Goal: Transaction & Acquisition: Purchase product/service

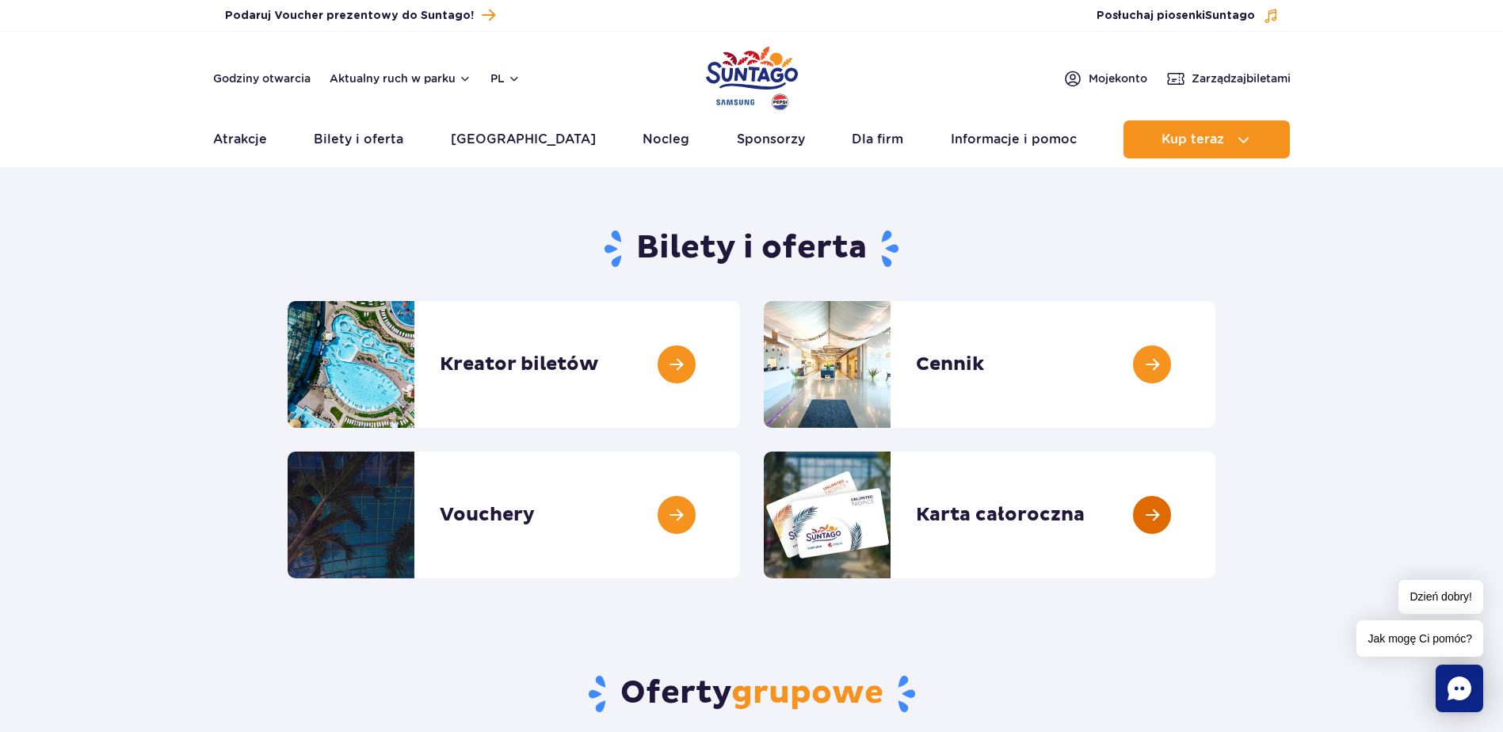
click at [1216, 511] on link at bounding box center [1216, 515] width 0 height 127
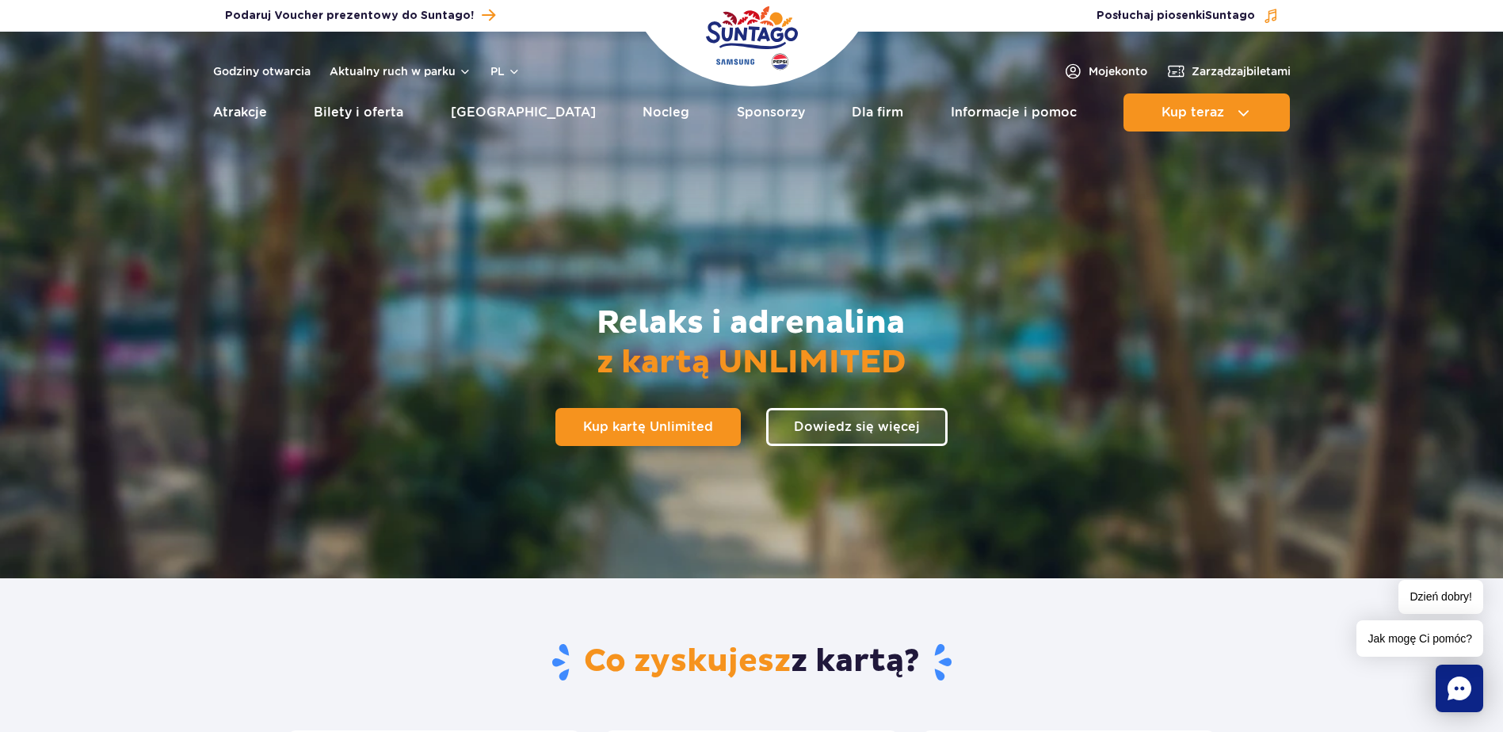
click at [710, 422] on link "Kup kartę Unlimited" at bounding box center [647, 427] width 185 height 38
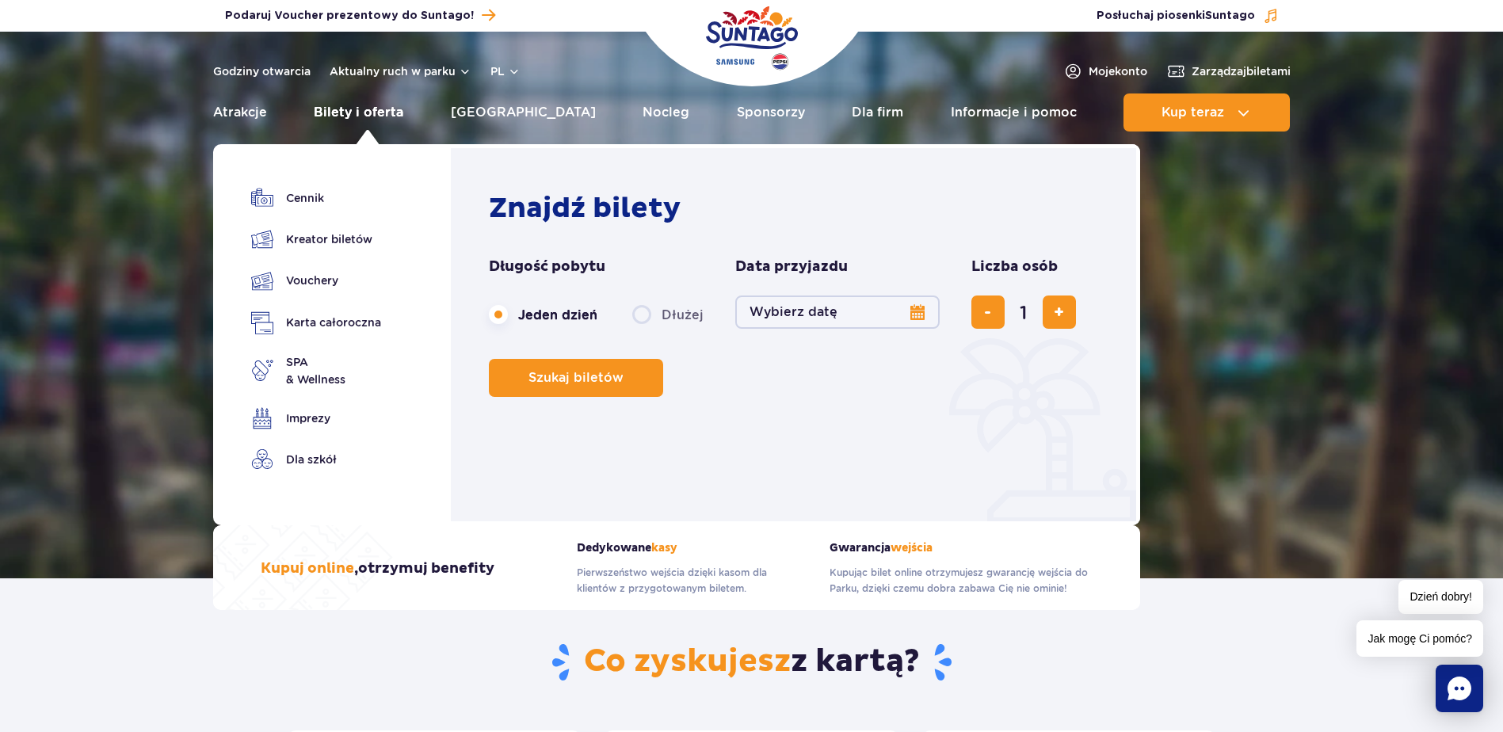
click at [355, 118] on link "Bilety i oferta" at bounding box center [359, 113] width 90 height 38
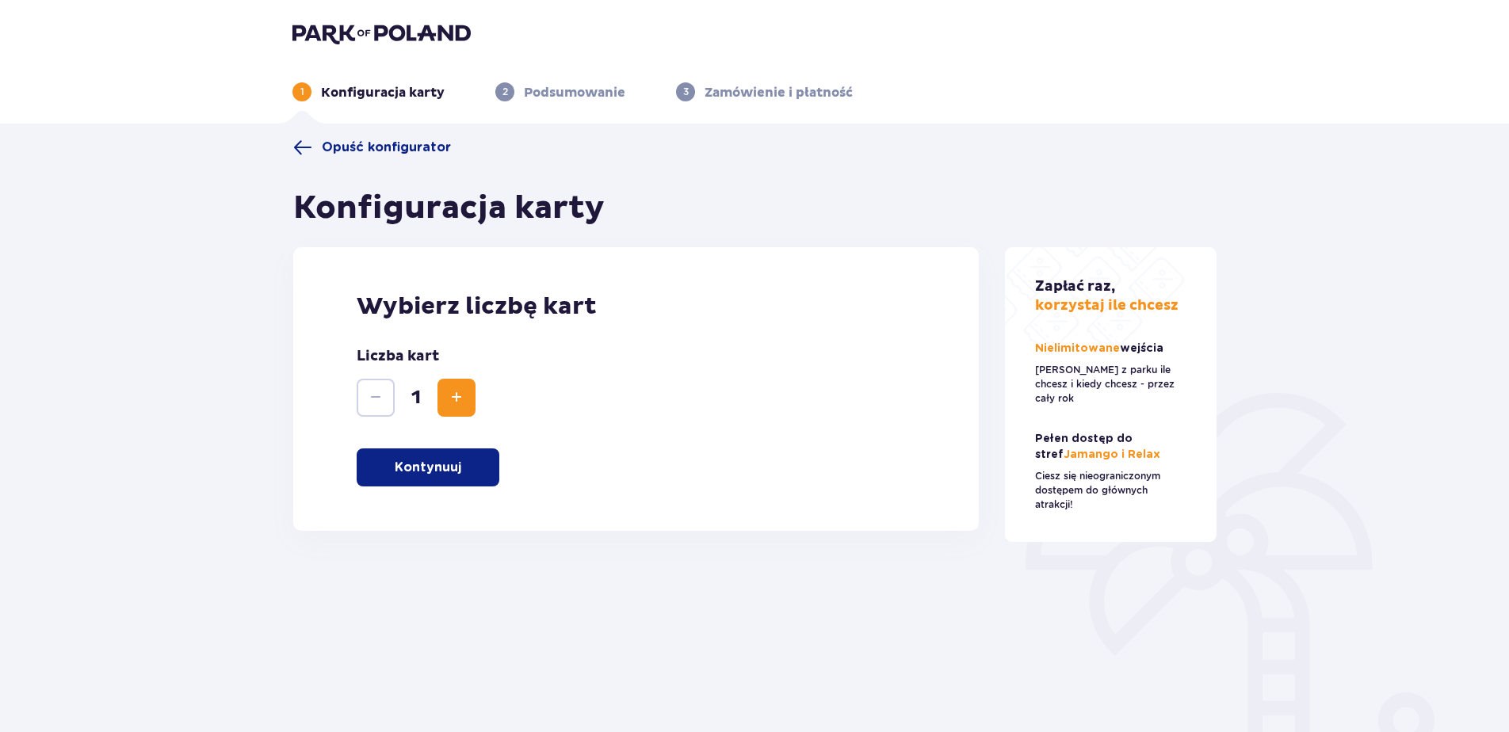
click at [449, 475] on p "Kontynuuj" at bounding box center [428, 467] width 67 height 17
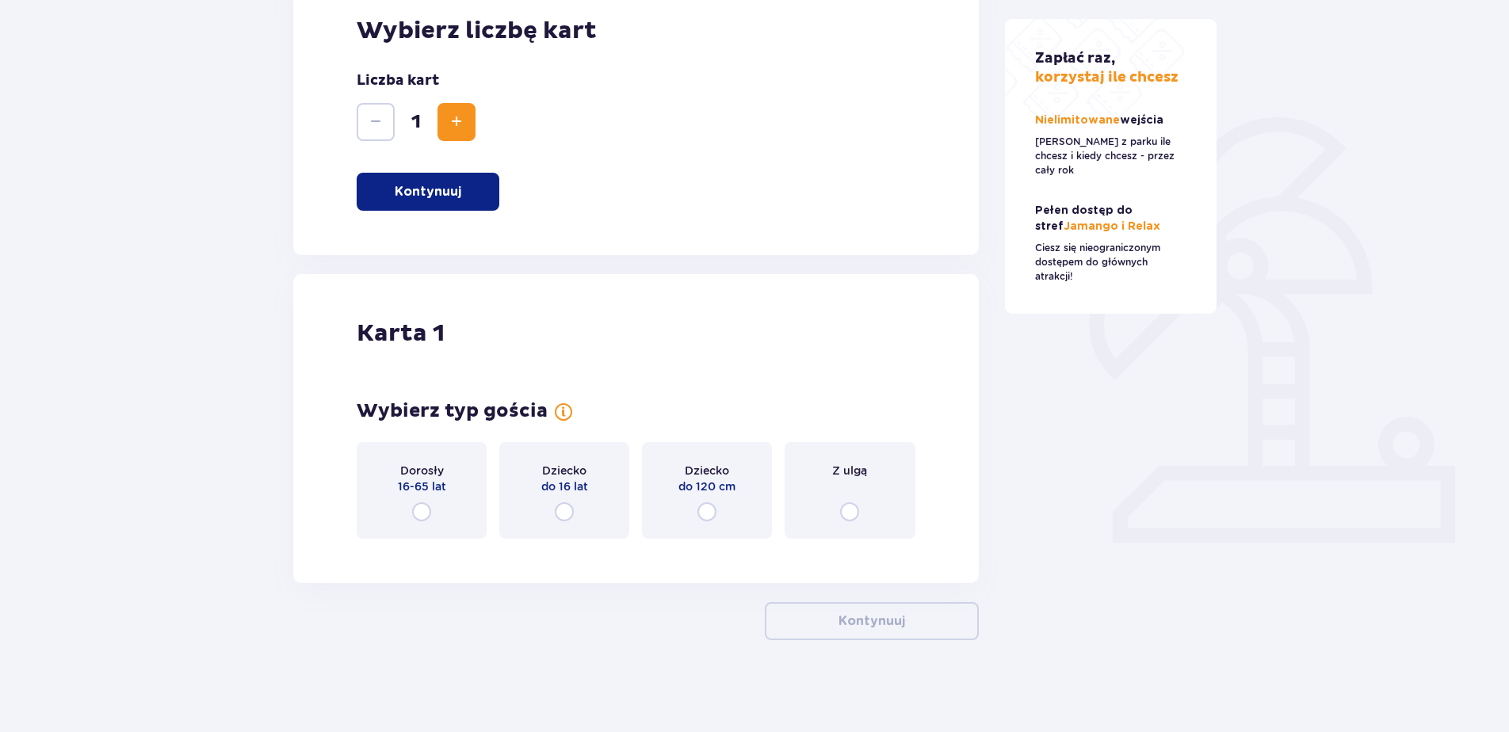
scroll to position [279, 0]
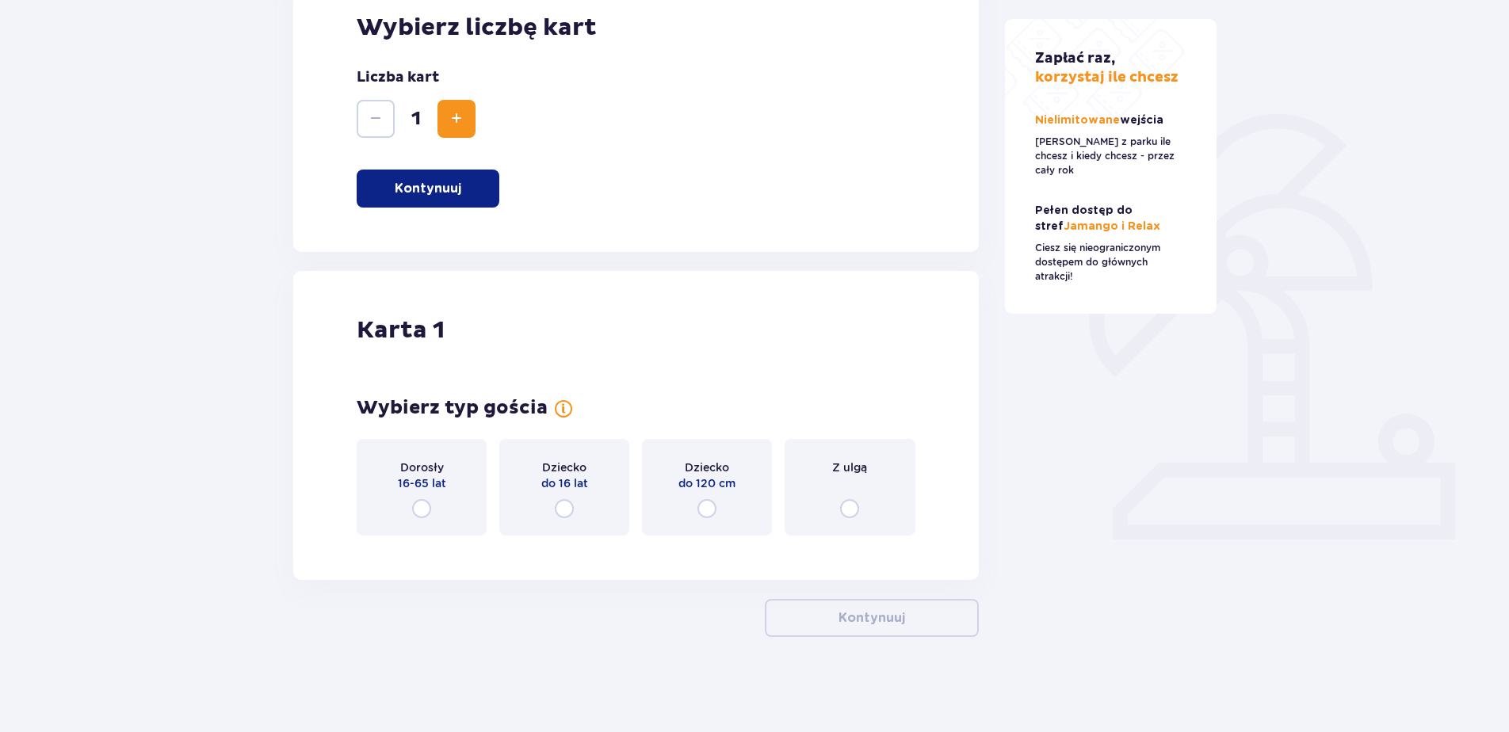
click at [563, 506] on input "radio" at bounding box center [564, 508] width 19 height 19
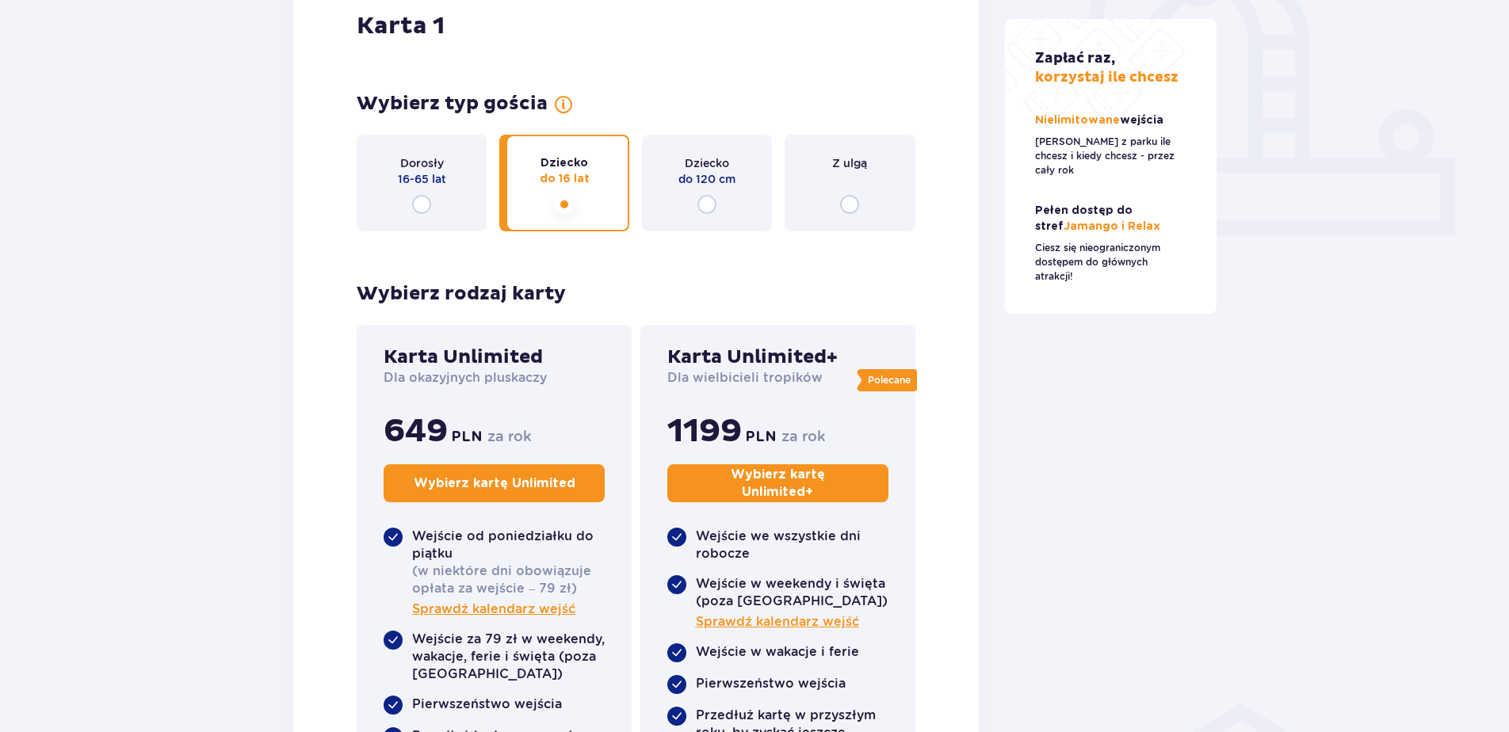
scroll to position [190, 0]
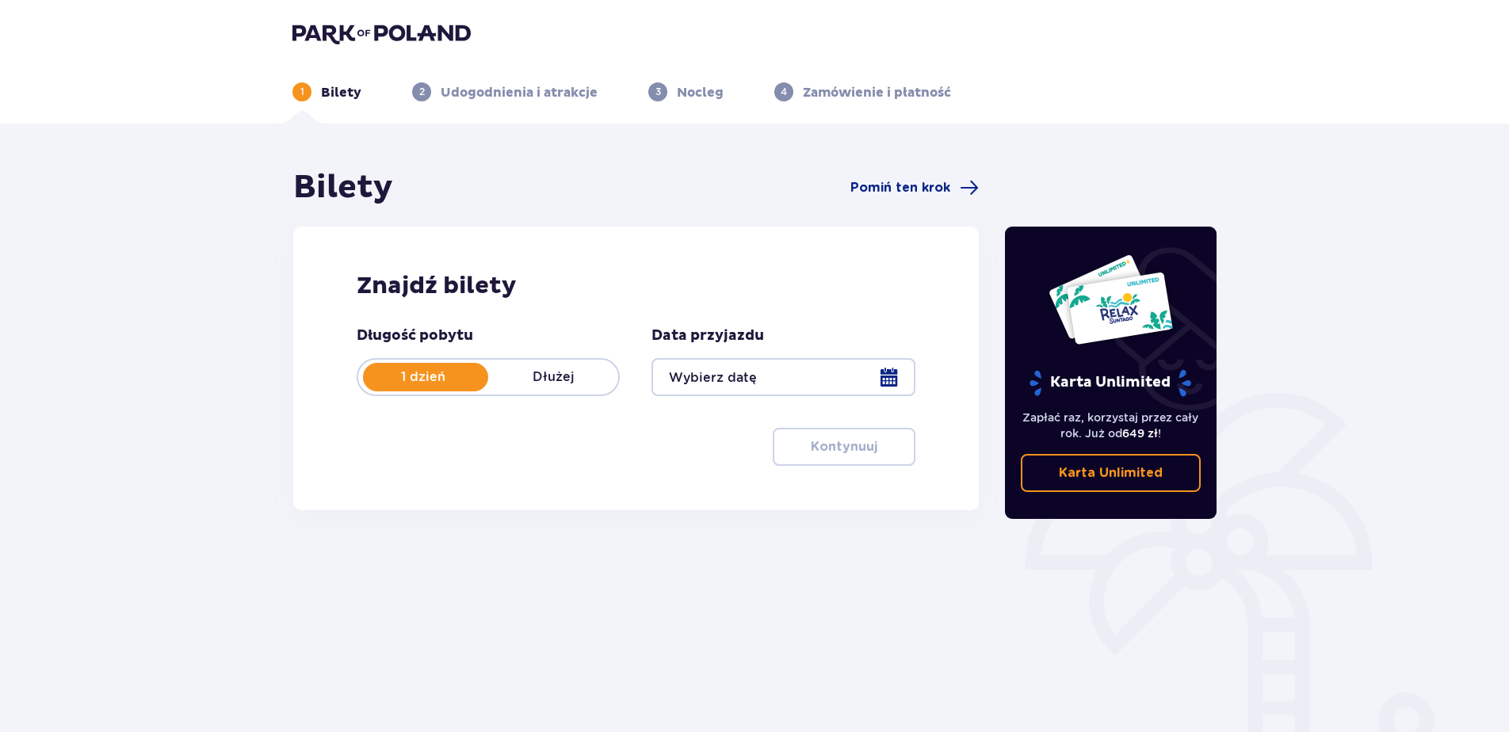
click at [887, 381] on div at bounding box center [782, 377] width 263 height 38
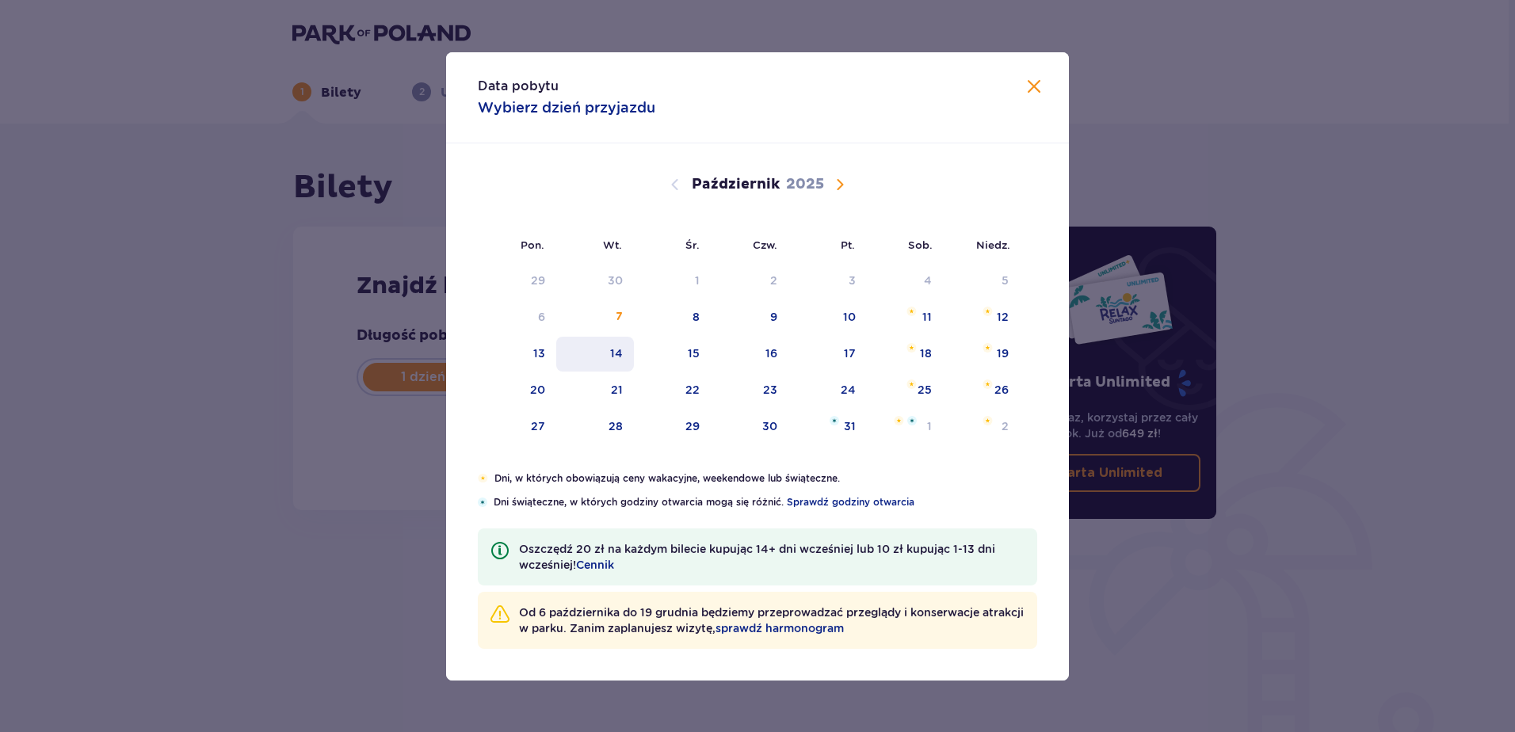
click at [611, 352] on div "14" at bounding box center [616, 353] width 13 height 16
type input "14.10.25"
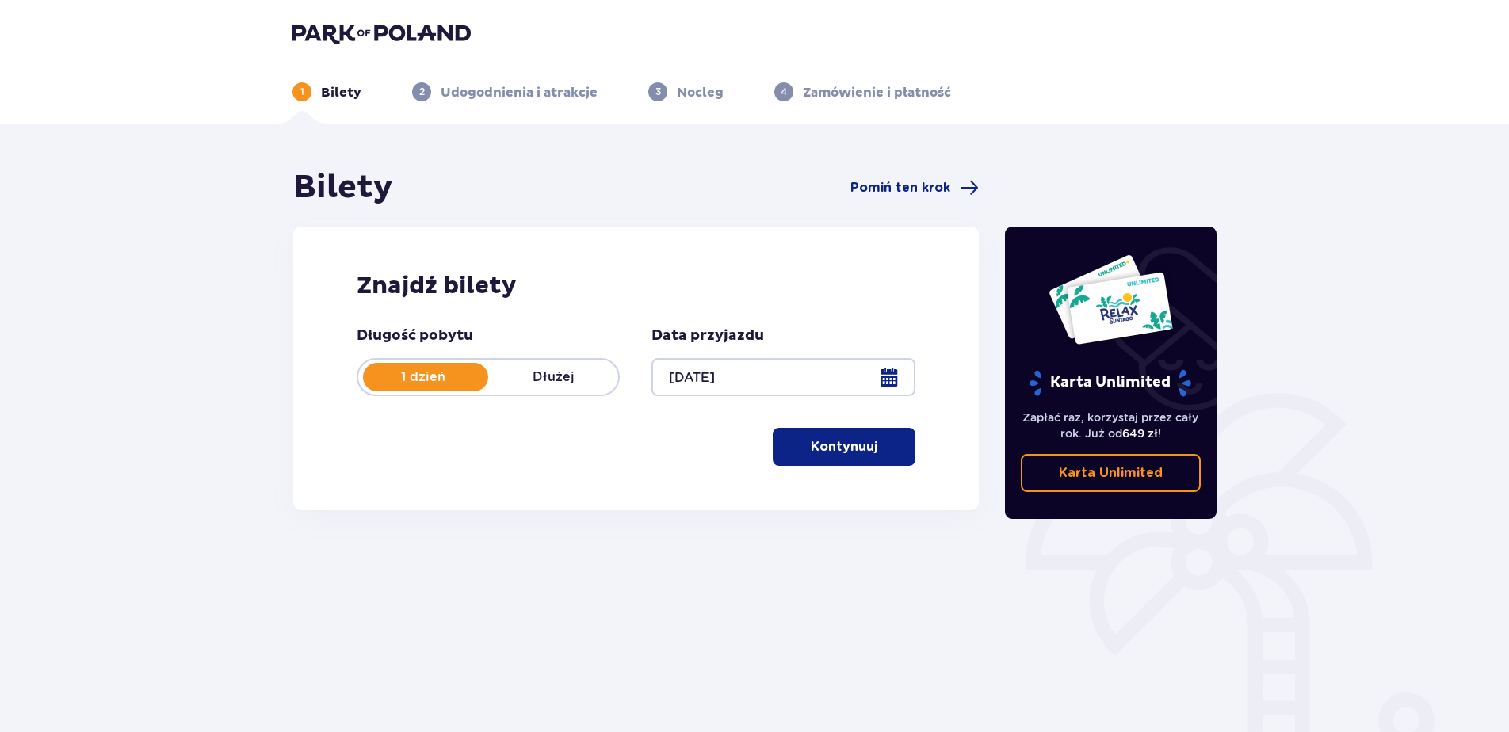
click at [846, 448] on p "Kontynuuj" at bounding box center [844, 446] width 67 height 17
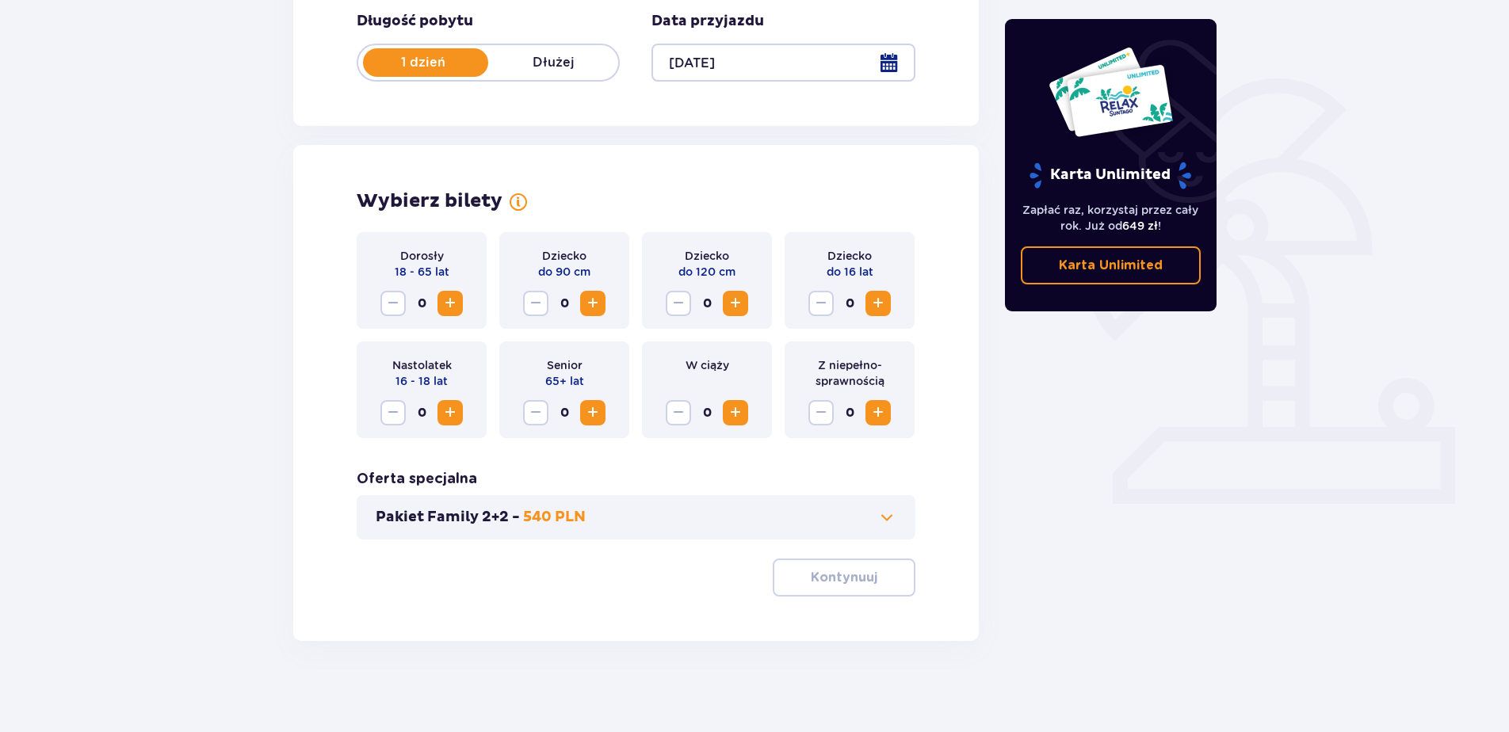
scroll to position [319, 0]
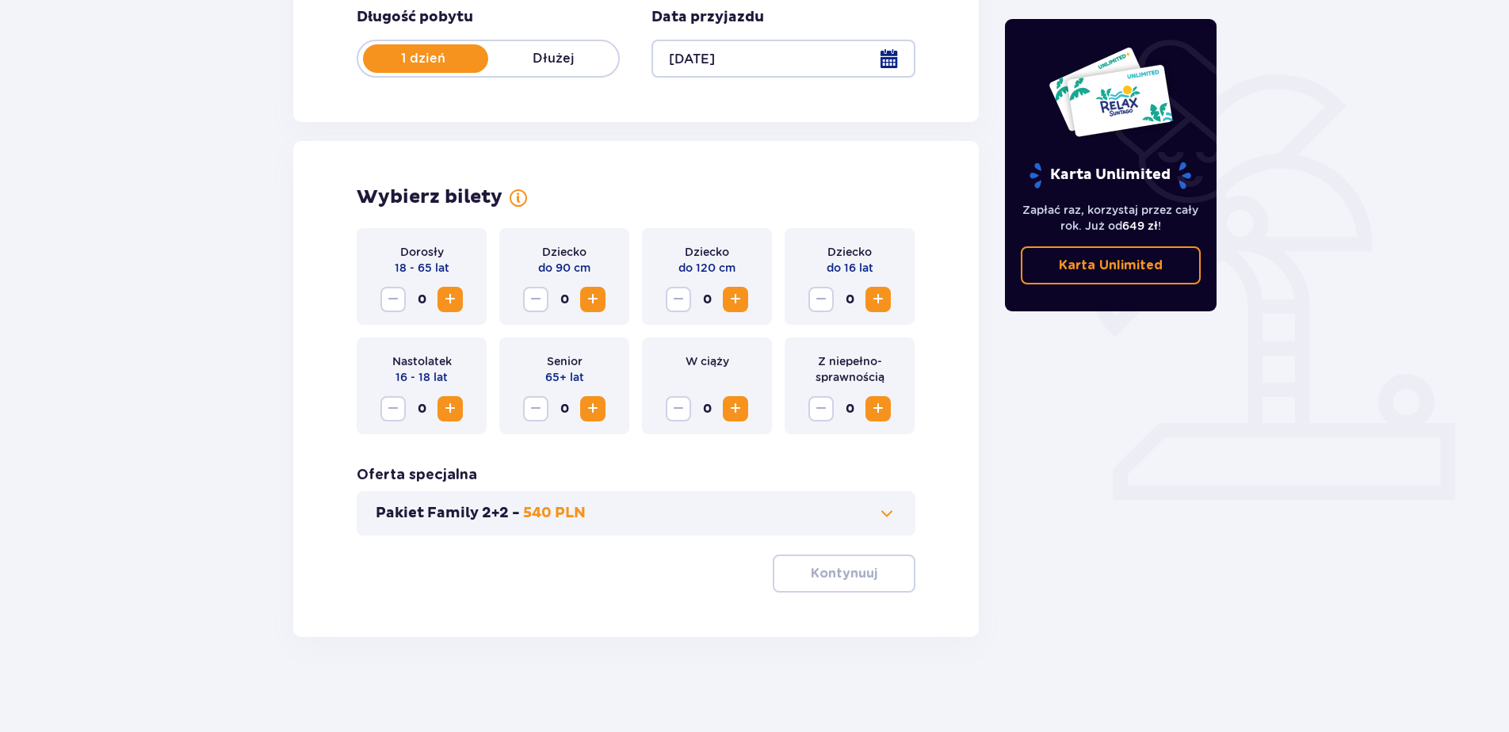
click at [872, 300] on span "Zwiększ" at bounding box center [878, 299] width 19 height 19
click at [447, 295] on span "Zwiększ" at bounding box center [450, 299] width 19 height 19
click at [845, 575] on p "Kontynuuj" at bounding box center [844, 573] width 67 height 17
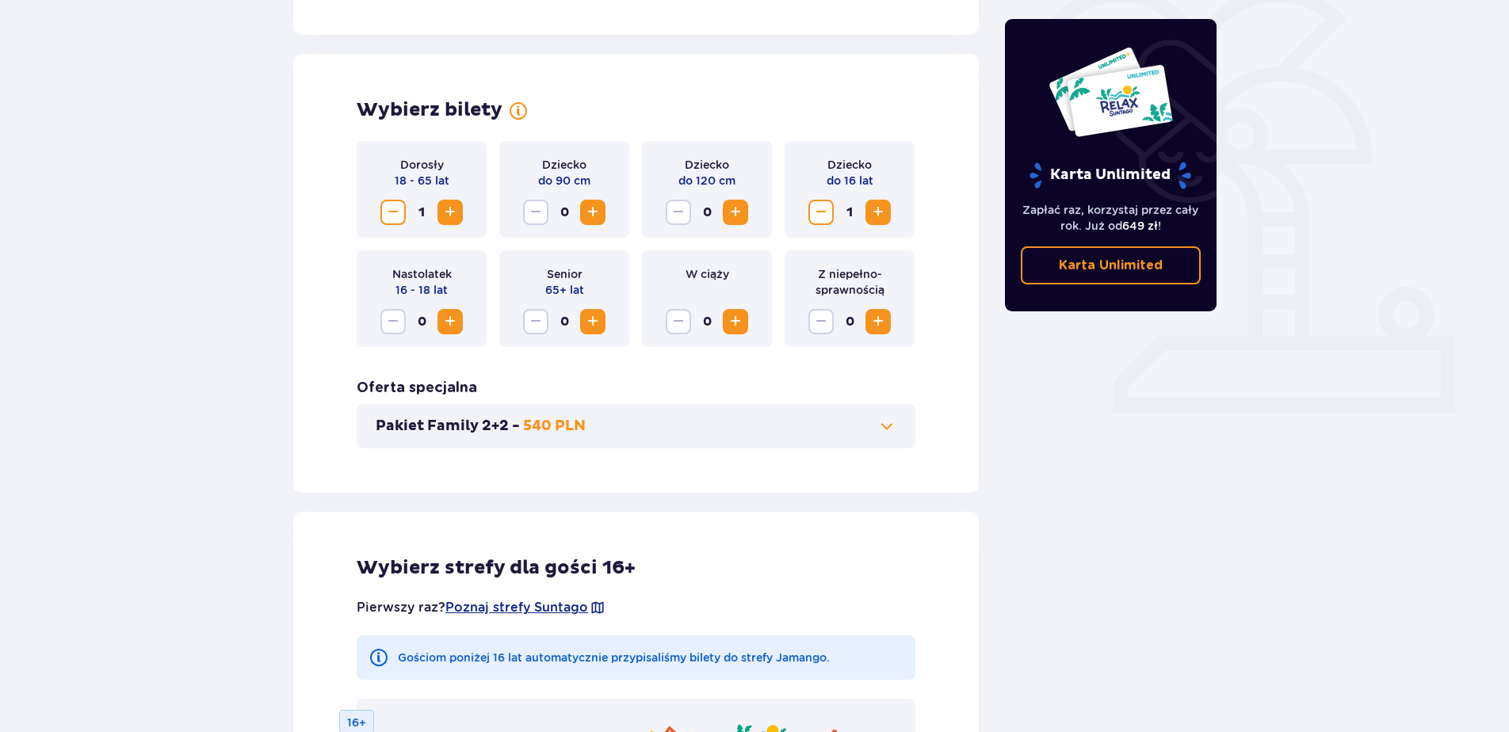
scroll to position [404, 0]
click at [849, 428] on button "Pakiet Family 2+2 - 540 PLN" at bounding box center [636, 427] width 521 height 19
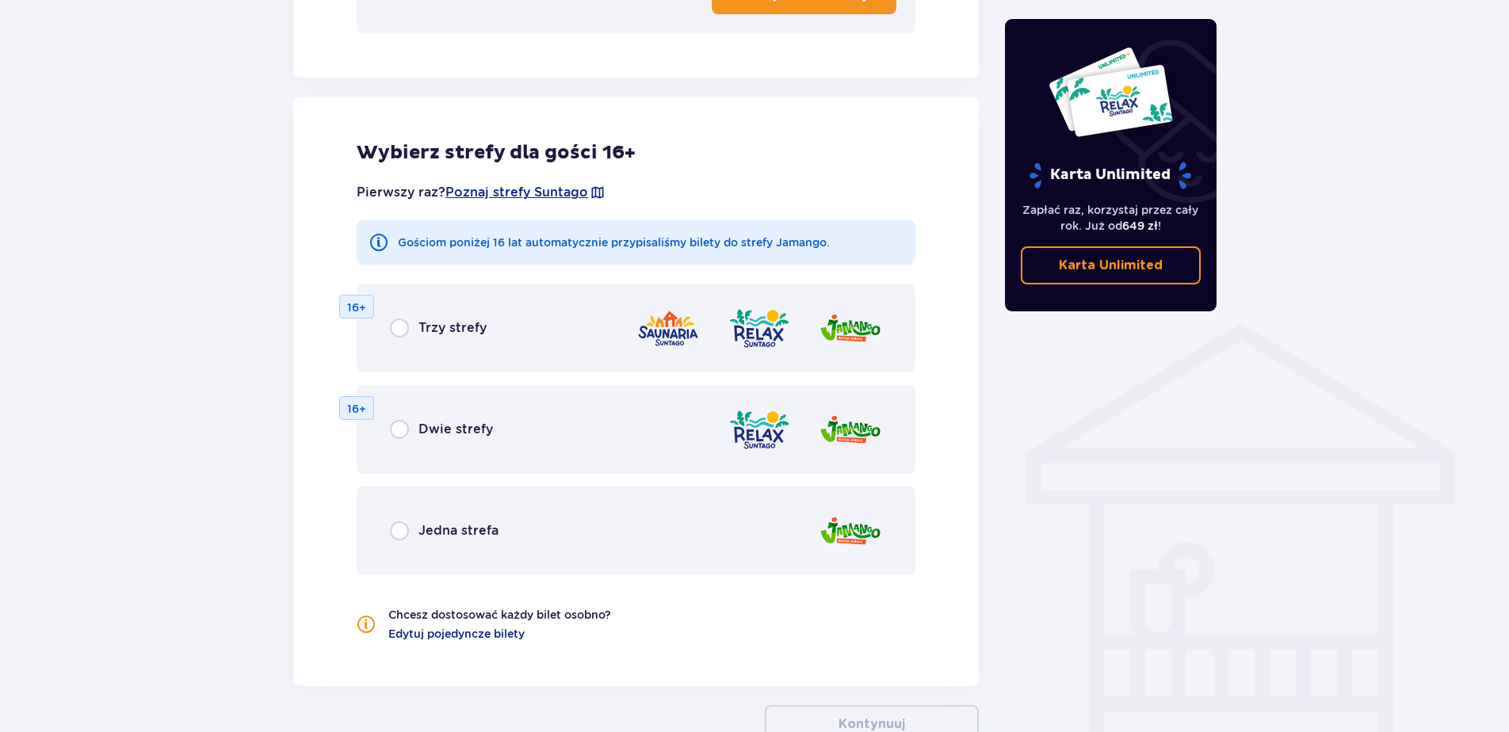
scroll to position [995, 0]
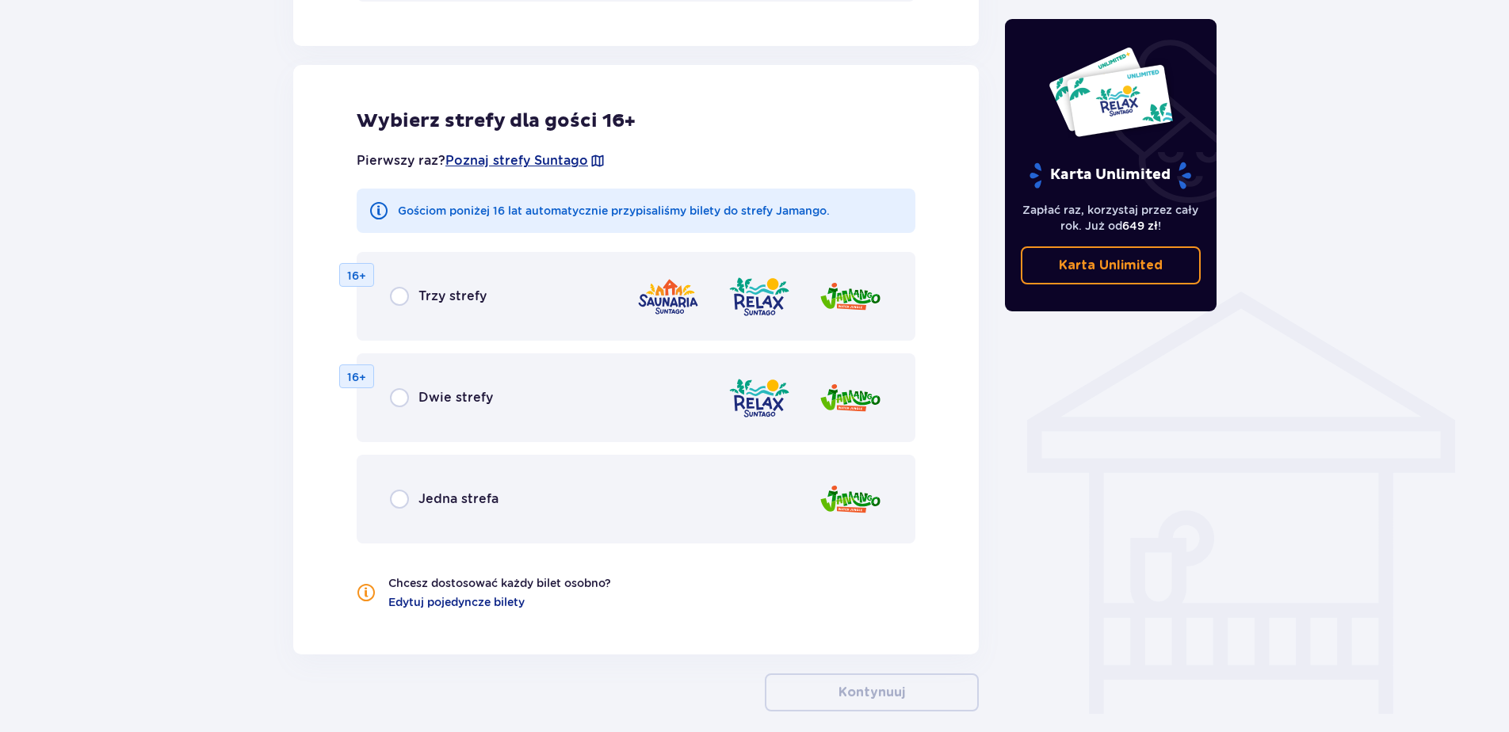
click at [395, 306] on input "radio" at bounding box center [399, 296] width 19 height 19
radio input "true"
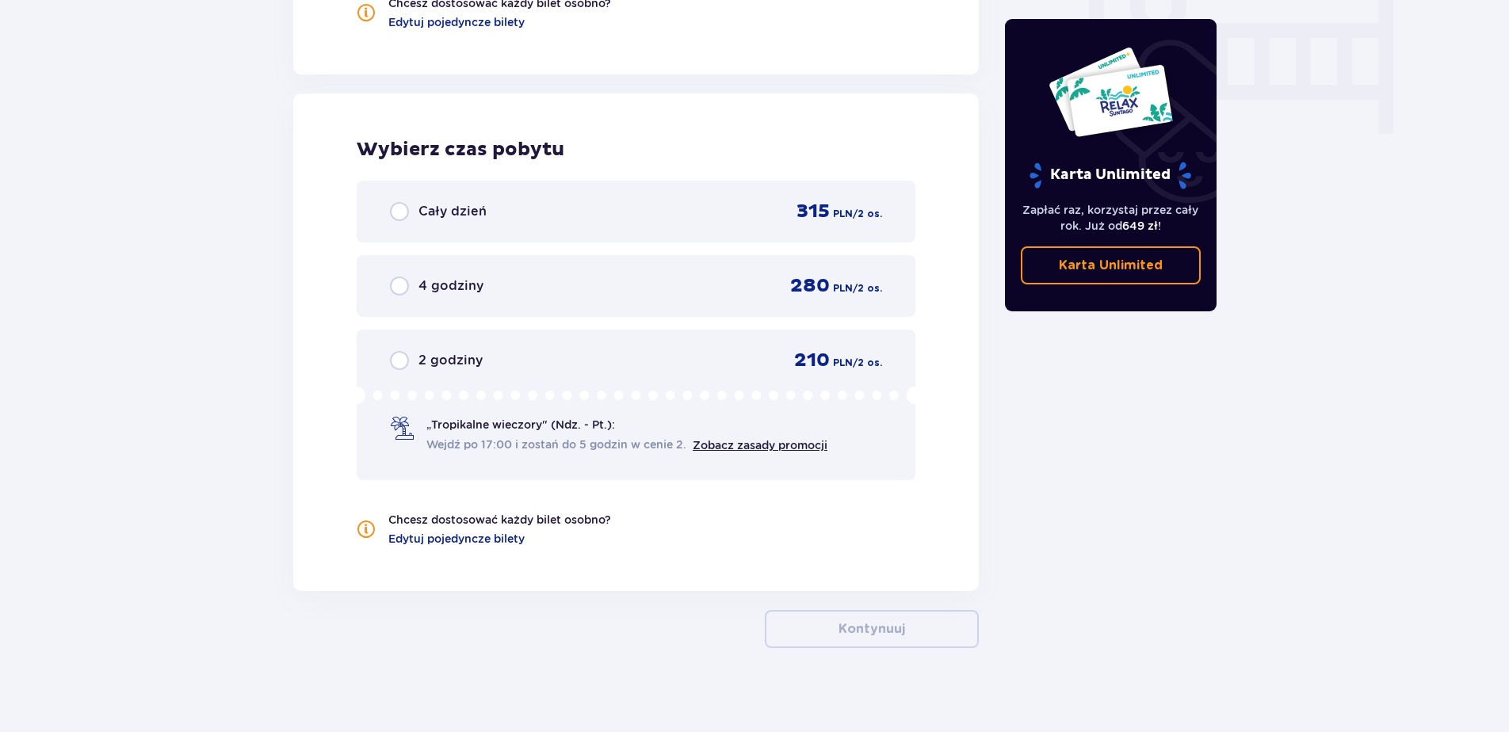
scroll to position [1586, 0]
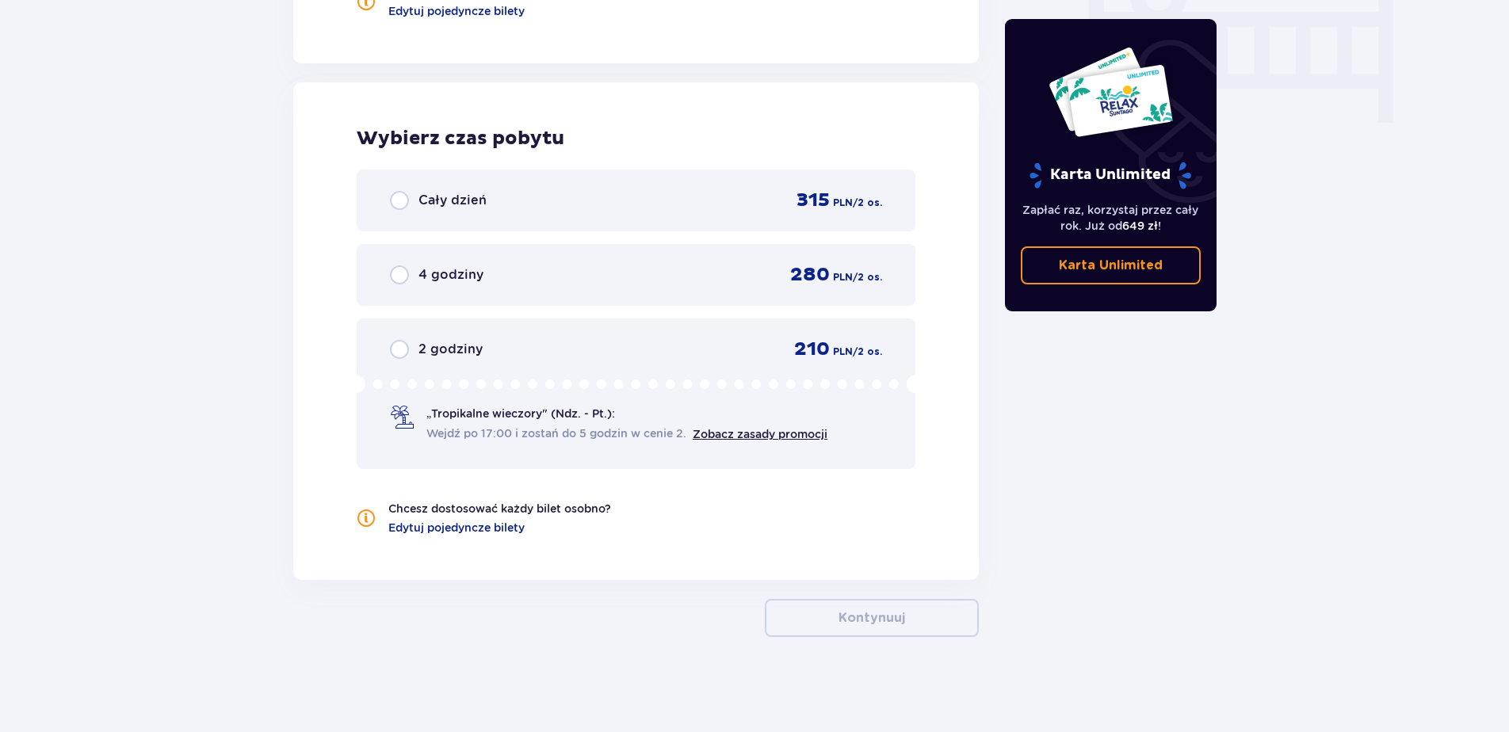
click at [410, 200] on div "Cały dzień" at bounding box center [438, 200] width 97 height 19
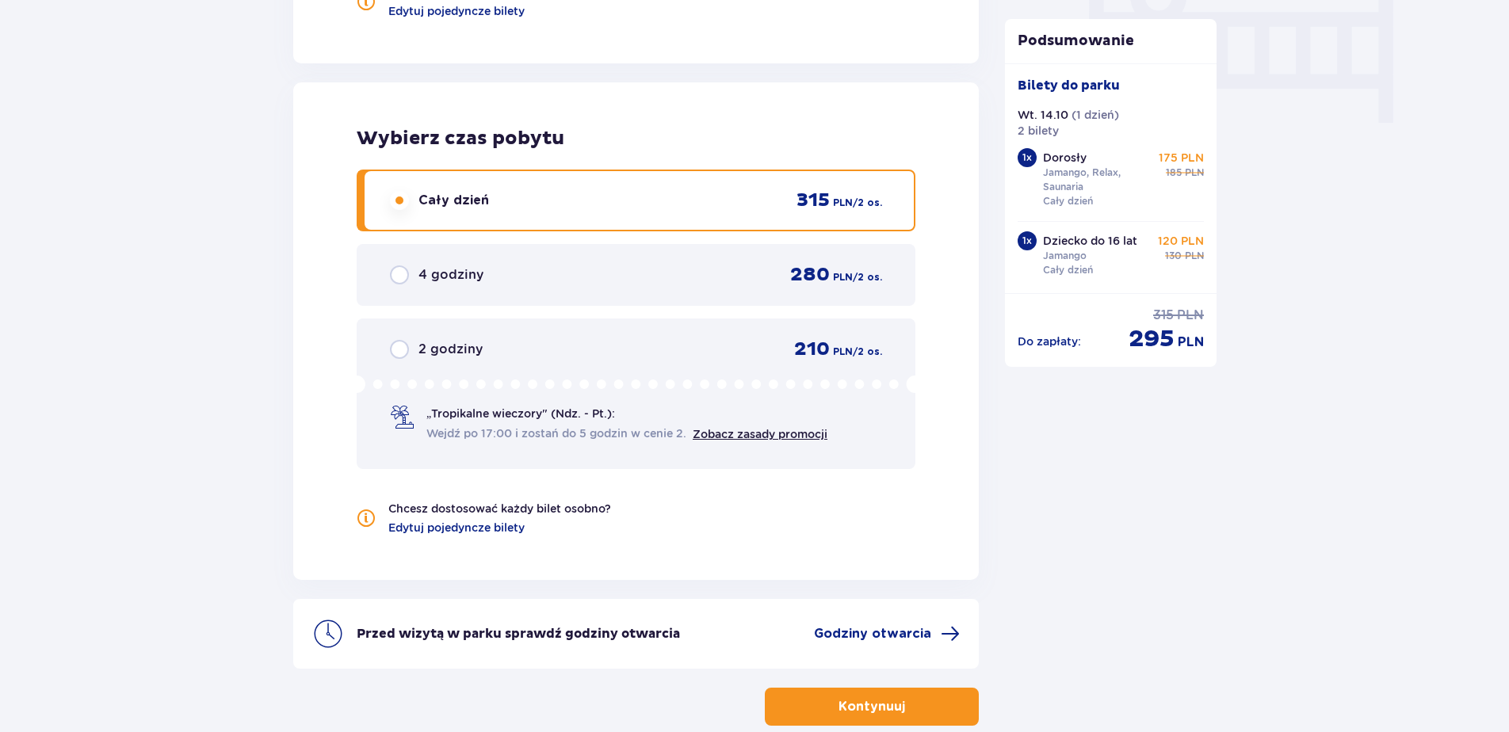
click at [401, 269] on input "radio" at bounding box center [399, 274] width 19 height 19
radio input "true"
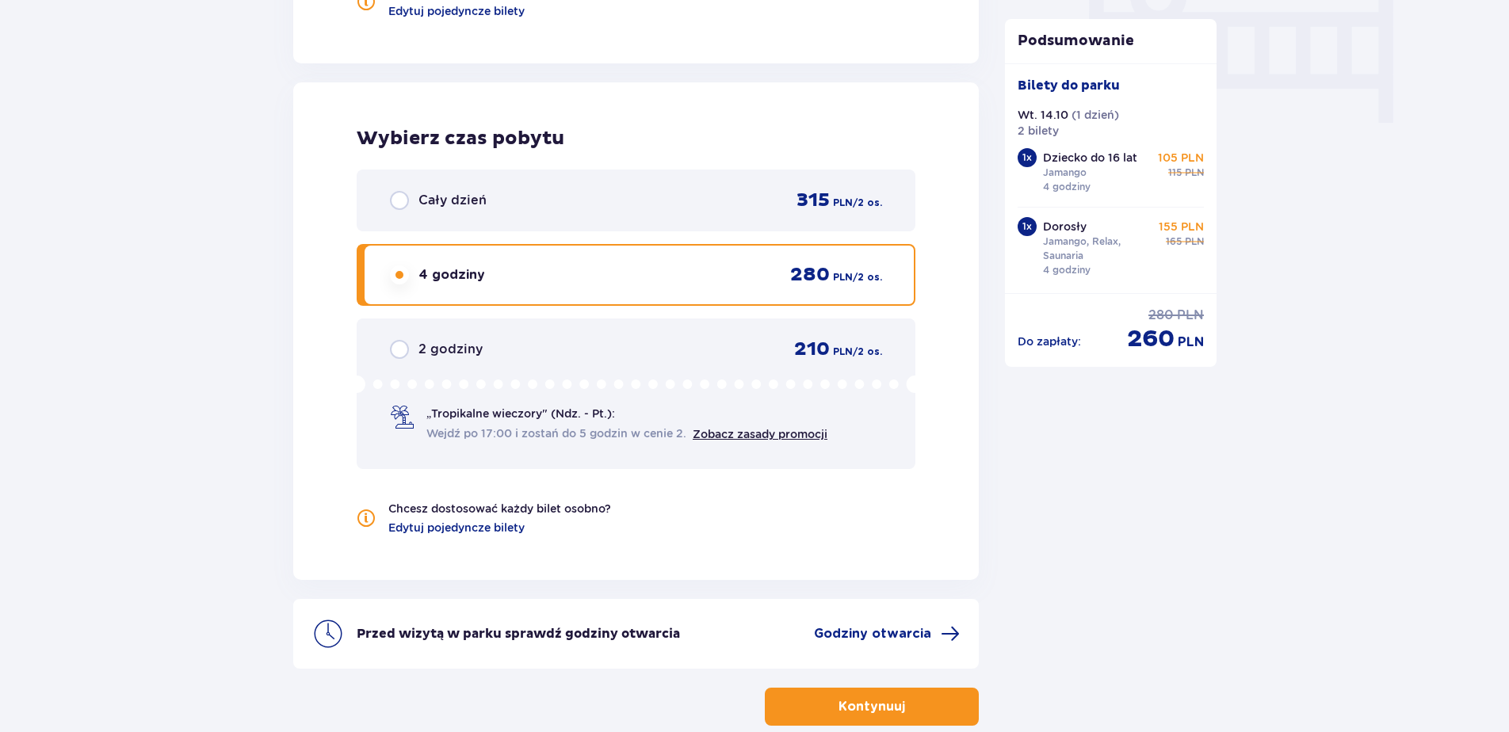
click at [410, 201] on div "Cały dzień" at bounding box center [438, 200] width 97 height 19
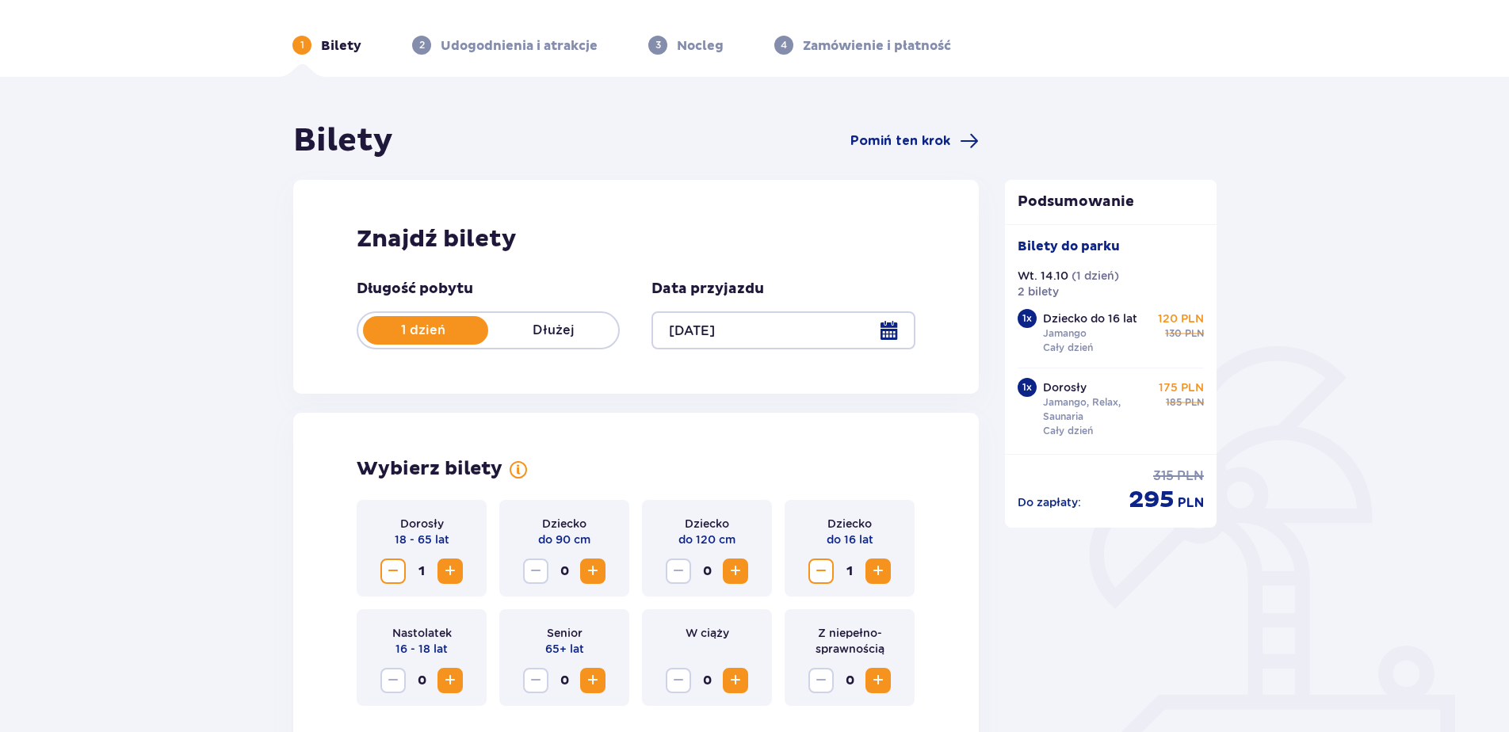
scroll to position [0, 0]
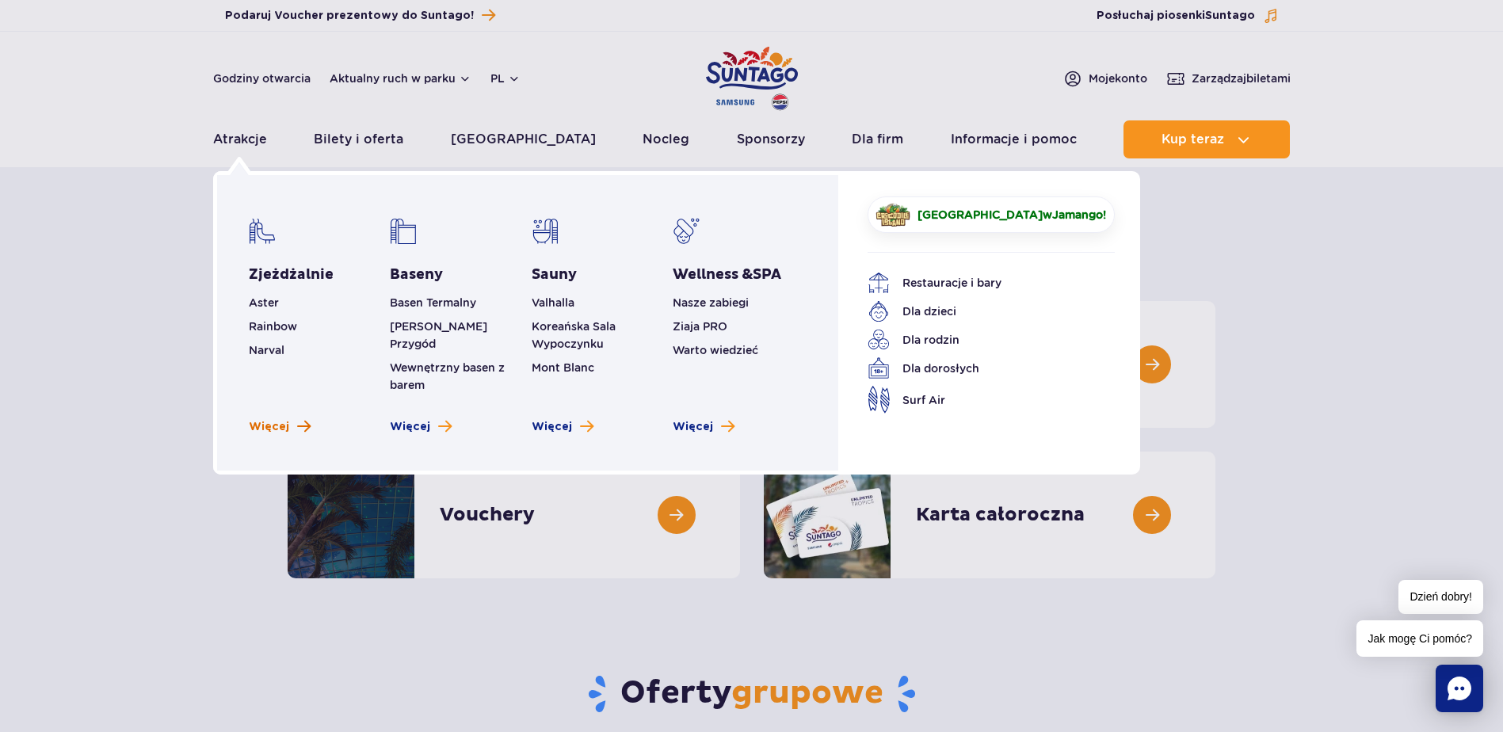
click at [270, 419] on span "Więcej" at bounding box center [269, 427] width 40 height 16
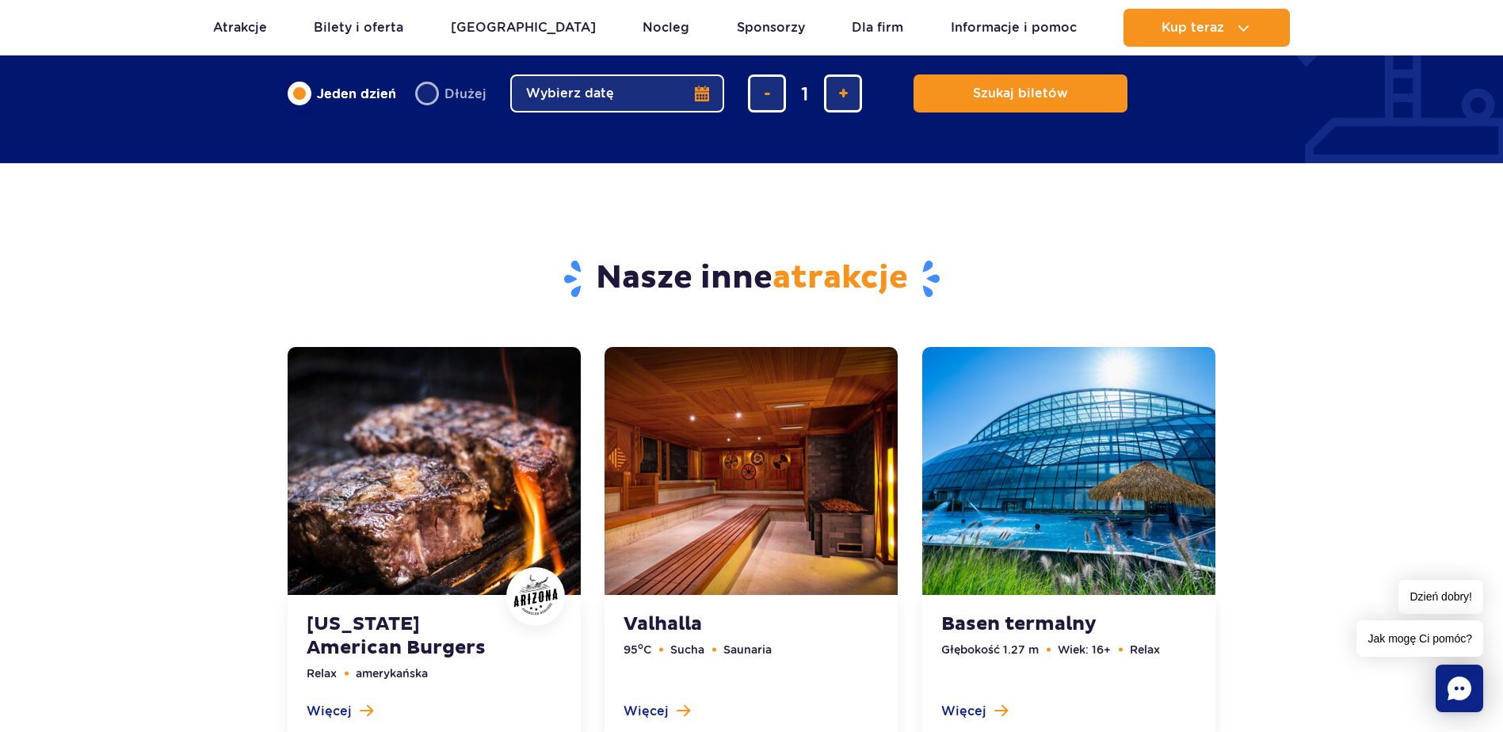
scroll to position [4913, 0]
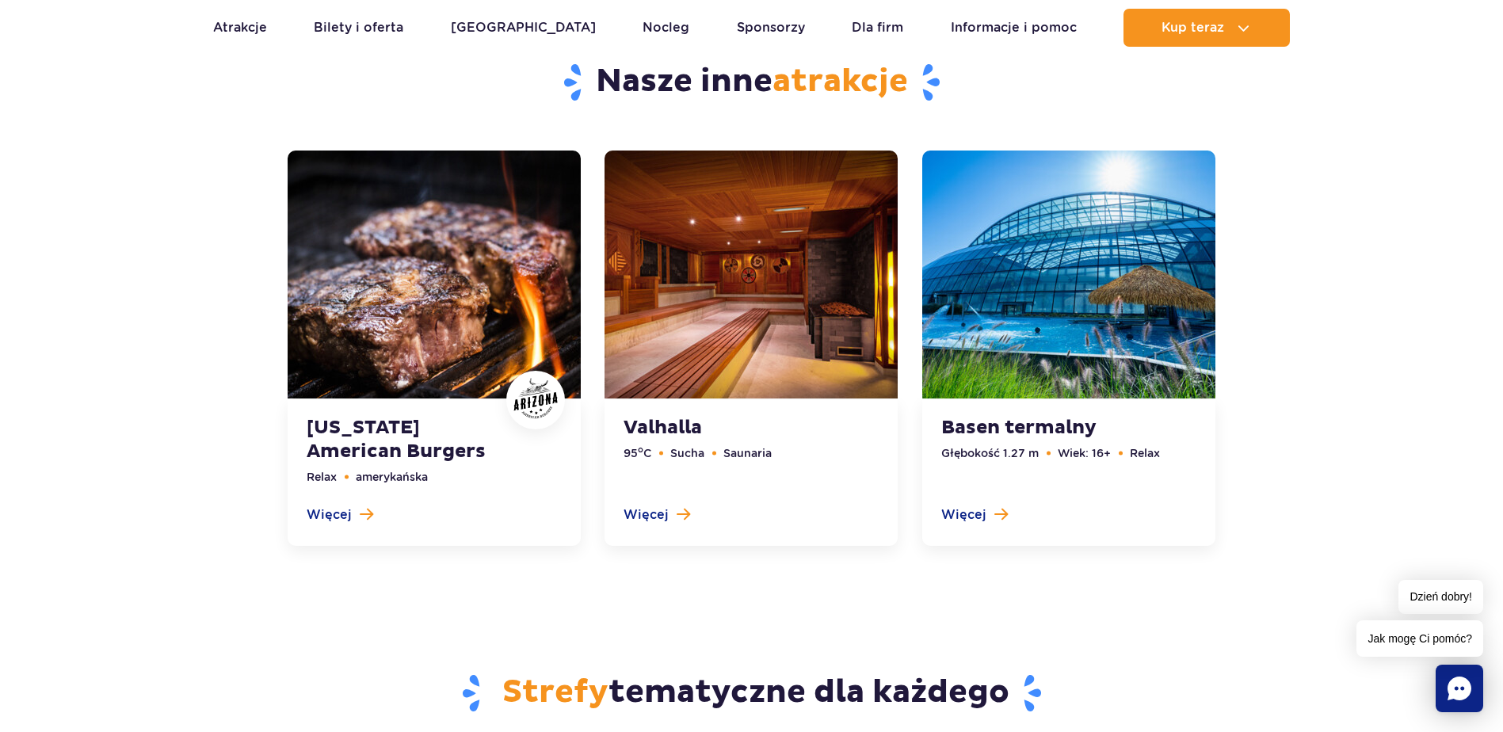
click at [721, 330] on link at bounding box center [751, 348] width 293 height 395
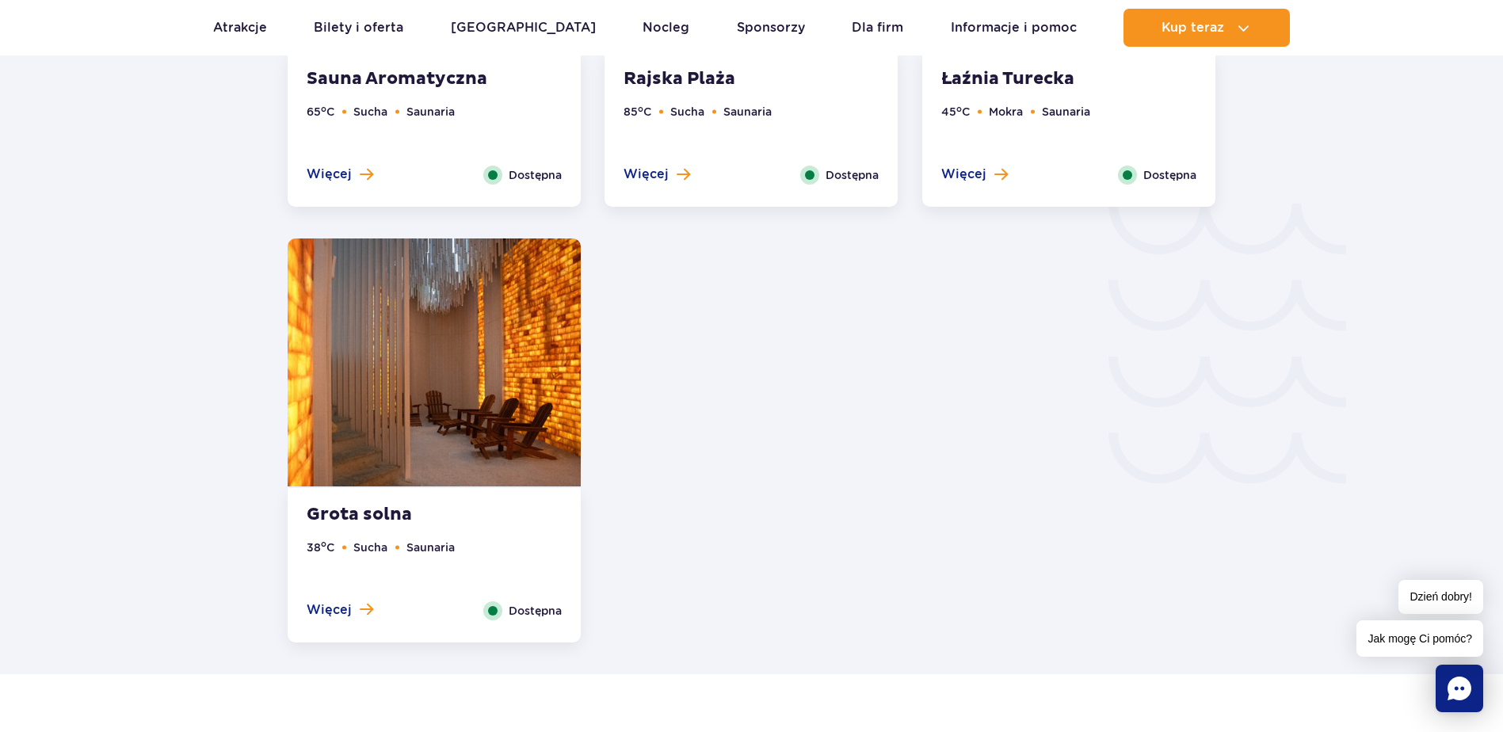
scroll to position [2359, 0]
